Goal: Navigation & Orientation: Find specific page/section

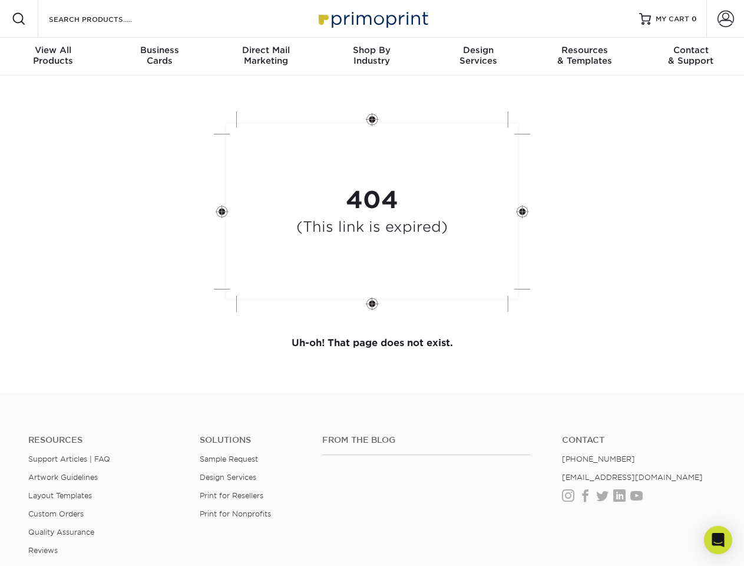
click at [372, 283] on div "404 (This link is expired)" at bounding box center [373, 213] width 354 height 218
click at [19, 19] on span at bounding box center [19, 19] width 14 height 14
click at [725, 19] on span at bounding box center [726, 19] width 17 height 17
click at [53, 57] on div "View All Products" at bounding box center [53, 55] width 106 height 21
click at [159, 57] on div "Business Cards" at bounding box center [159, 55] width 106 height 21
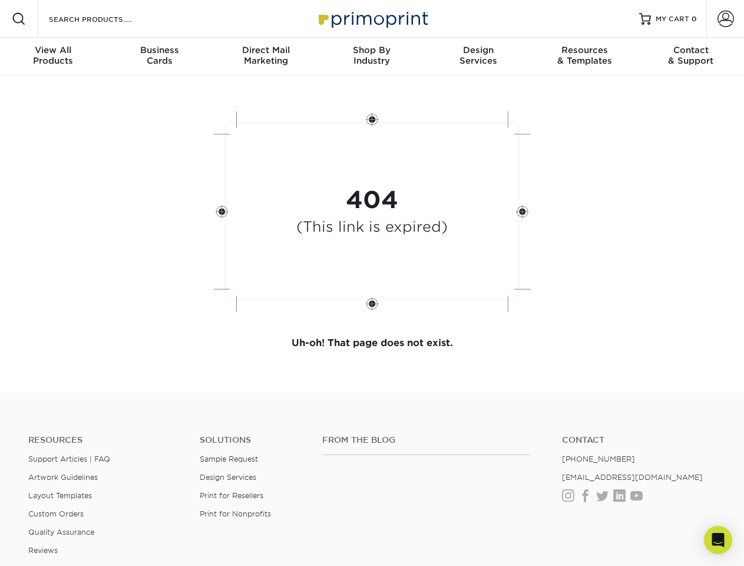
click at [266, 57] on div "Direct Mail Marketing" at bounding box center [266, 55] width 106 height 21
click at [372, 57] on div "Shop By Industry" at bounding box center [372, 55] width 106 height 21
click at [479, 57] on div "Design Services" at bounding box center [478, 55] width 106 height 21
click at [585, 57] on div "Resources & Templates" at bounding box center [585, 55] width 106 height 21
click at [691, 57] on div "Contact & Support" at bounding box center [691, 55] width 106 height 21
